Goal: Find specific fact: Find specific fact

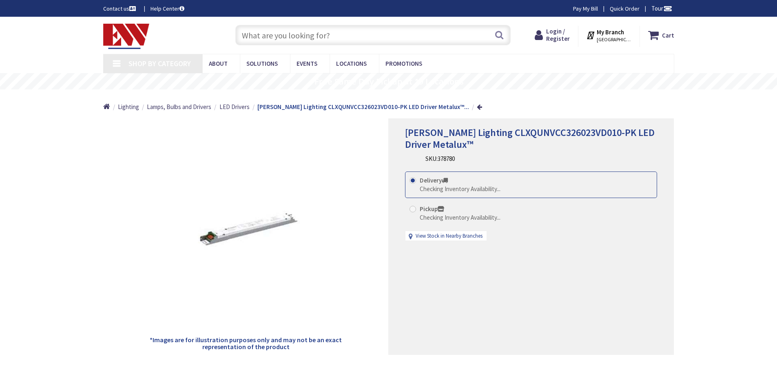
click at [451, 162] on span "378780" at bounding box center [446, 159] width 17 height 8
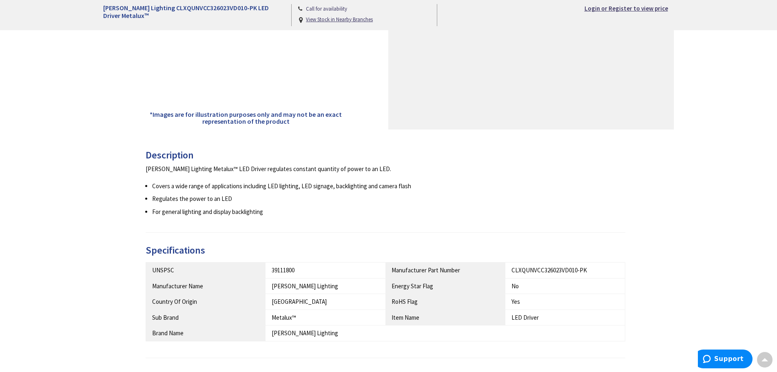
scroll to position [245, 0]
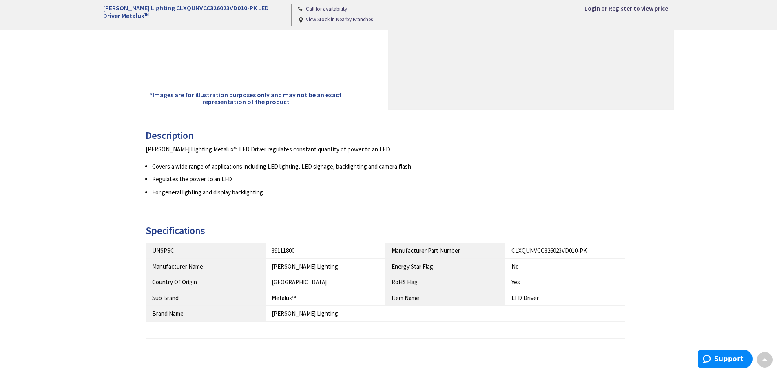
click at [540, 252] on div "CLXQUNVCC326023VD010-PK" at bounding box center [564, 250] width 107 height 9
drag, startPoint x: 591, startPoint y: 251, endPoint x: 518, endPoint y: 246, distance: 73.2
click at [512, 248] on div "CLXQUNVCC326023VD010-PK" at bounding box center [564, 250] width 107 height 9
copy div "CLXQUNVCC326023VD010-PK"
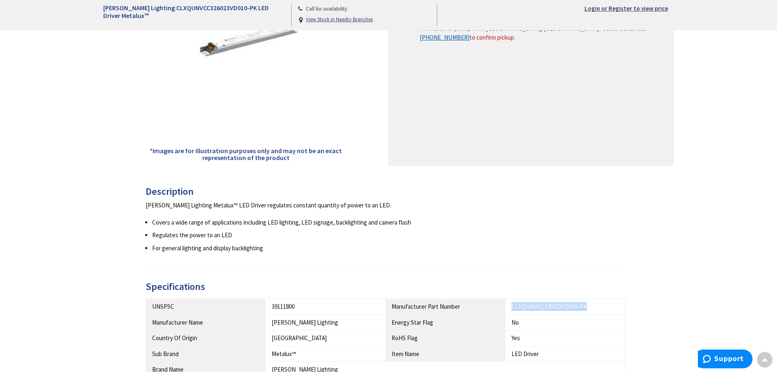
scroll to position [41, 0]
